Goal: Task Accomplishment & Management: Use online tool/utility

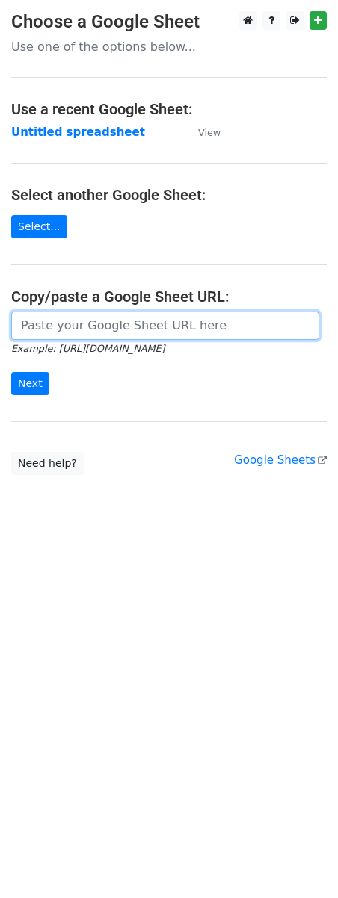
click at [72, 320] on input "url" at bounding box center [165, 325] width 308 height 28
paste input "[URL][DOMAIN_NAME]"
type input "[URL][DOMAIN_NAME]"
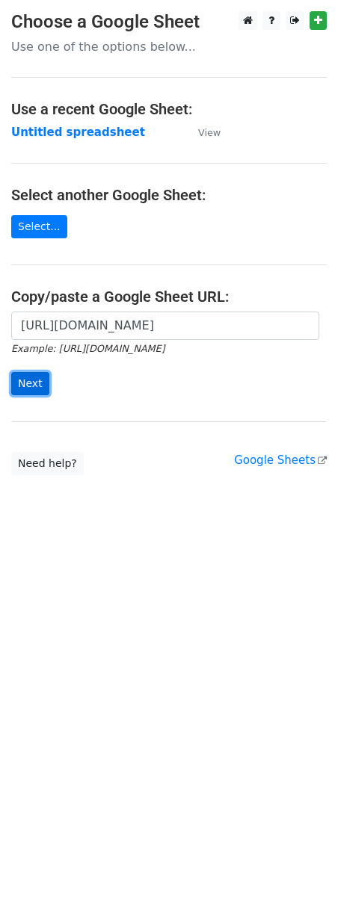
click at [34, 385] on input "Next" at bounding box center [30, 383] width 38 height 23
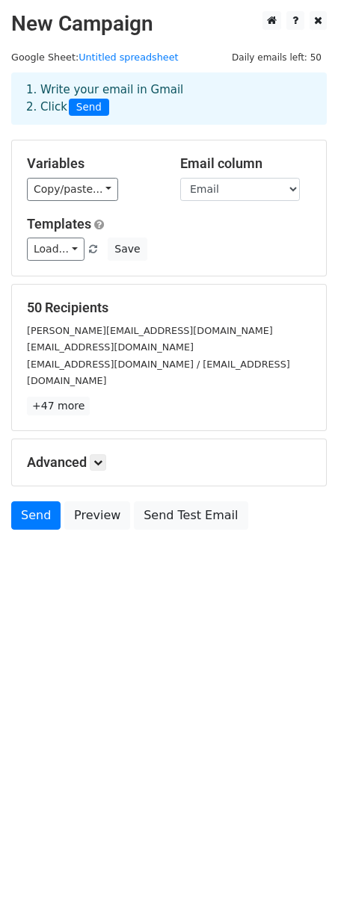
click at [54, 681] on html "New Campaign Daily emails left: 50 Google Sheet: Untitled spreadsheet 1. Write …" at bounding box center [169, 449] width 338 height 898
click at [37, 503] on link "Send" at bounding box center [35, 515] width 49 height 28
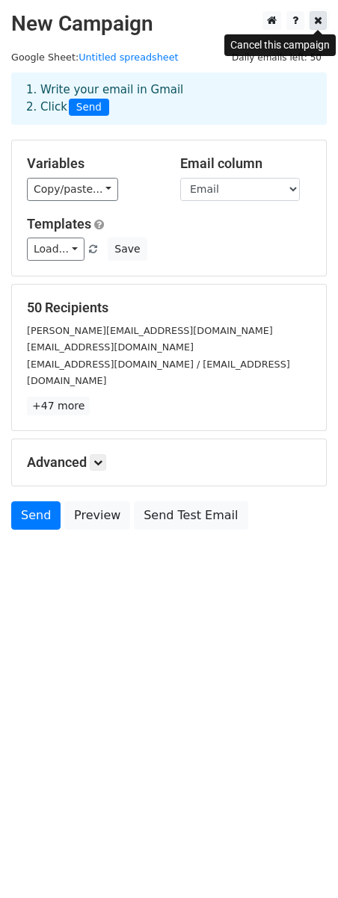
click at [314, 16] on icon at bounding box center [318, 20] width 8 height 10
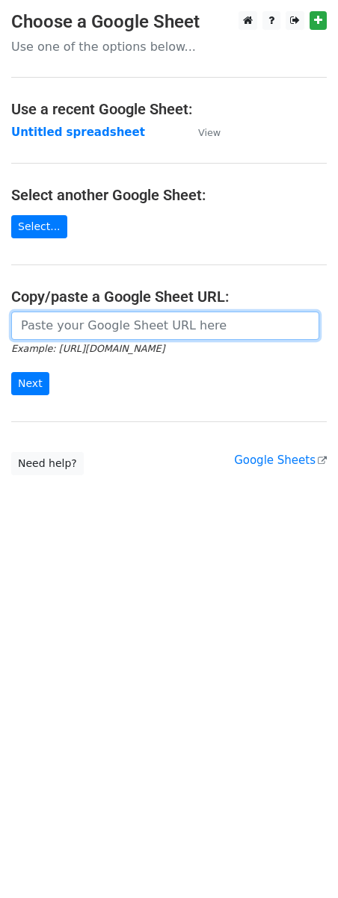
click at [64, 320] on input "url" at bounding box center [165, 325] width 308 height 28
paste input "[URL][DOMAIN_NAME]"
type input "[URL][DOMAIN_NAME]"
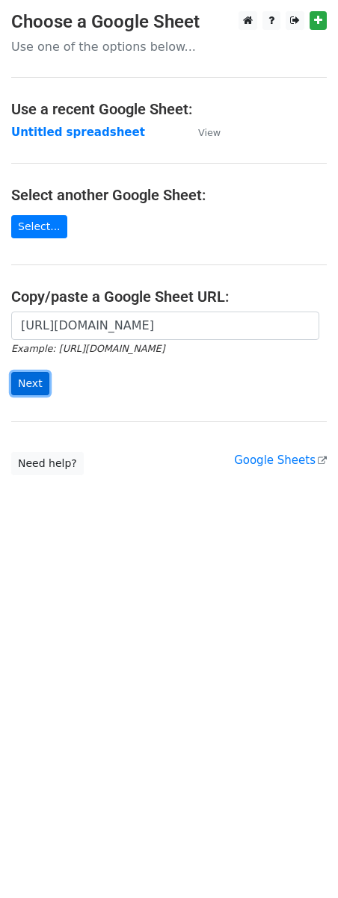
scroll to position [0, 0]
click at [31, 377] on input "Next" at bounding box center [30, 383] width 38 height 23
